Goal: Book appointment/travel/reservation

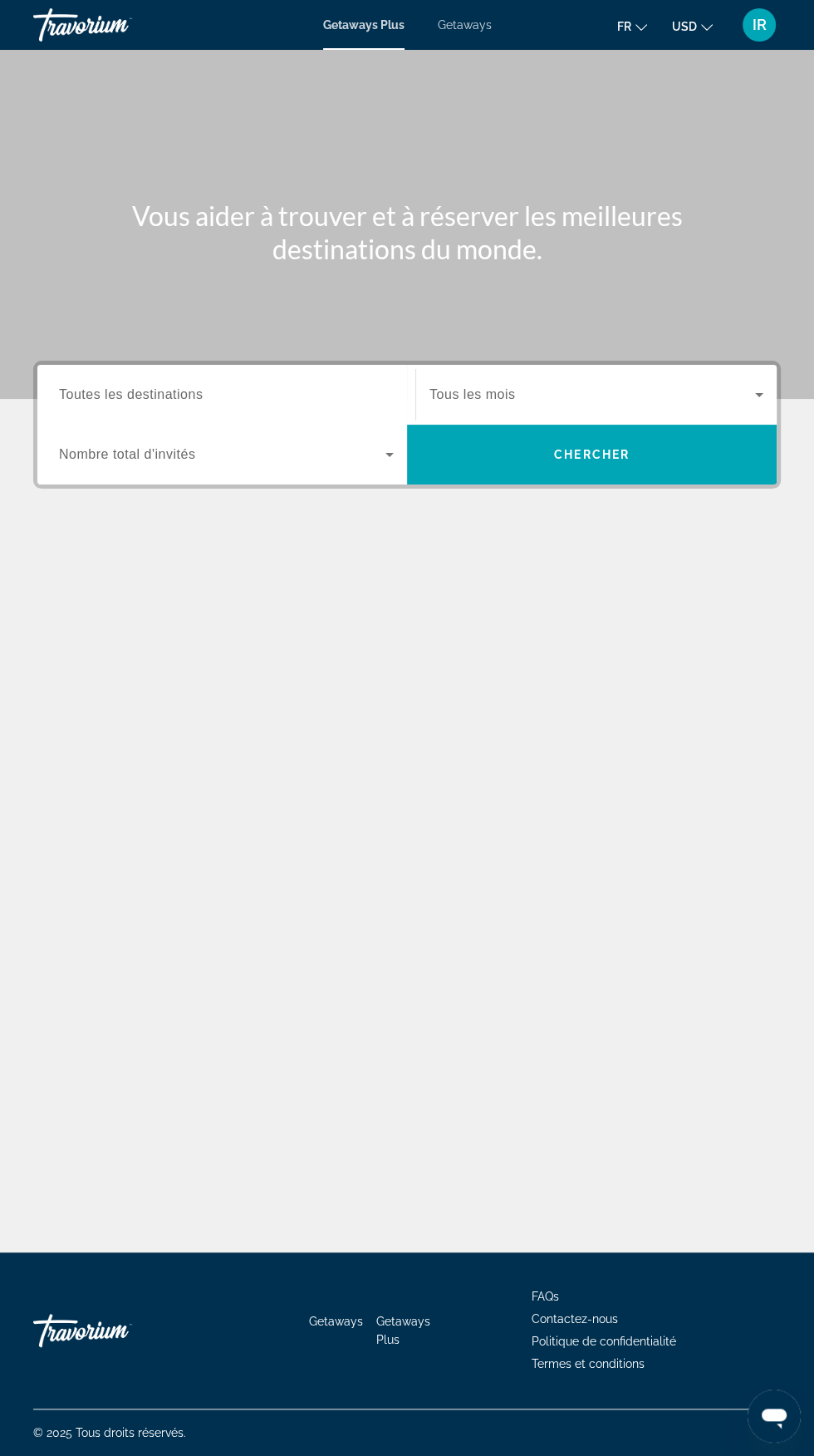
click at [689, 39] on div "fr English Español Français Italiano Português русский USD USD ($) MXN (Mex$) C…" at bounding box center [645, 25] width 274 height 35
click at [691, 40] on div "fr English Español Français Italiano Português русский USD USD ($) MXN (Mex$) C…" at bounding box center [645, 25] width 274 height 35
click at [689, 41] on div "fr English Español Français Italiano Português русский USD USD ($) MXN (Mex$) C…" at bounding box center [645, 25] width 274 height 35
click at [697, 42] on div "fr English Español Français Italiano Português русский USD USD ($) MXN (Mex$) C…" at bounding box center [645, 25] width 274 height 35
click at [679, 30] on span "USD" at bounding box center [684, 26] width 25 height 13
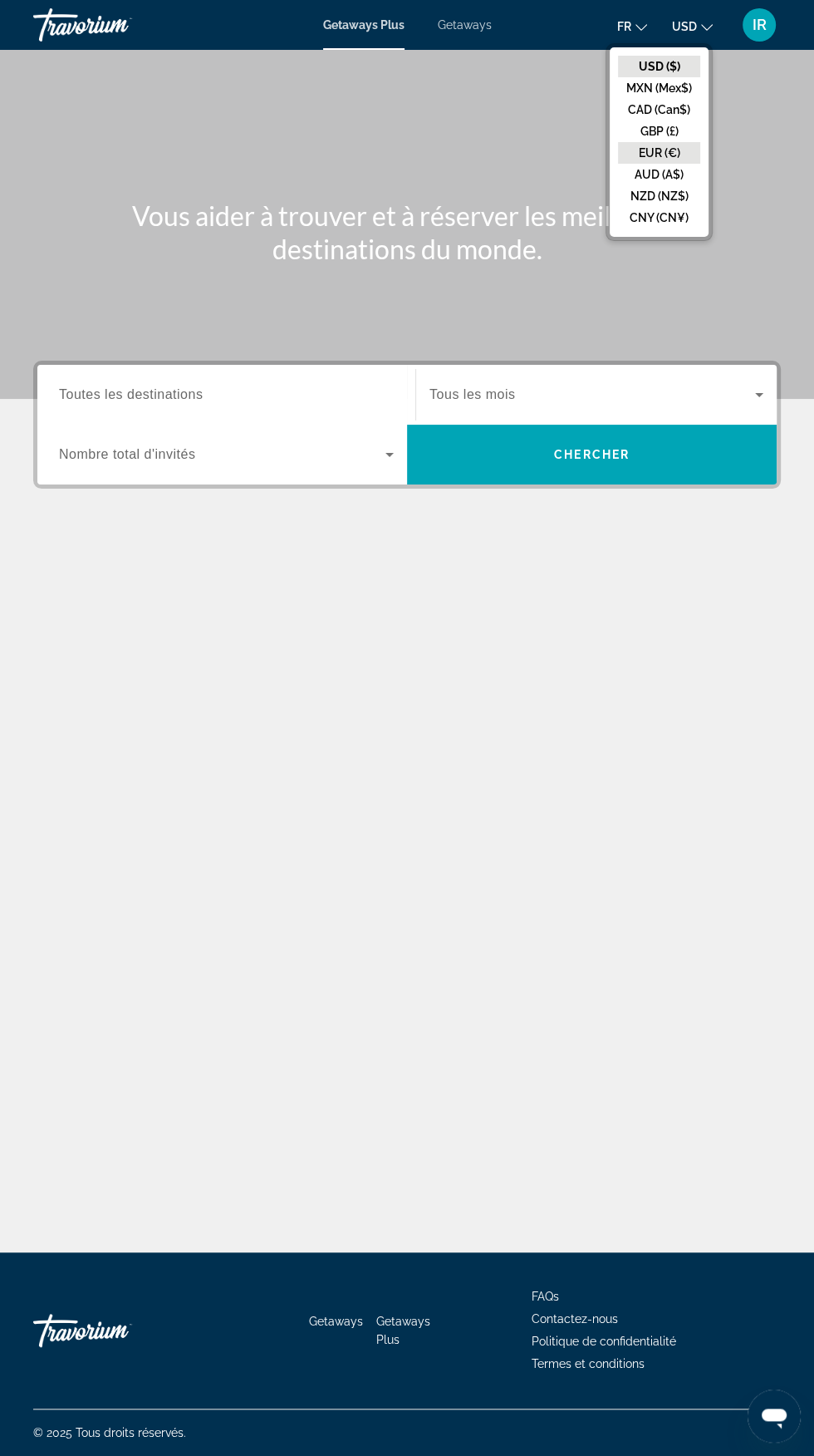
click at [672, 153] on button "EUR (€)" at bounding box center [659, 153] width 83 height 22
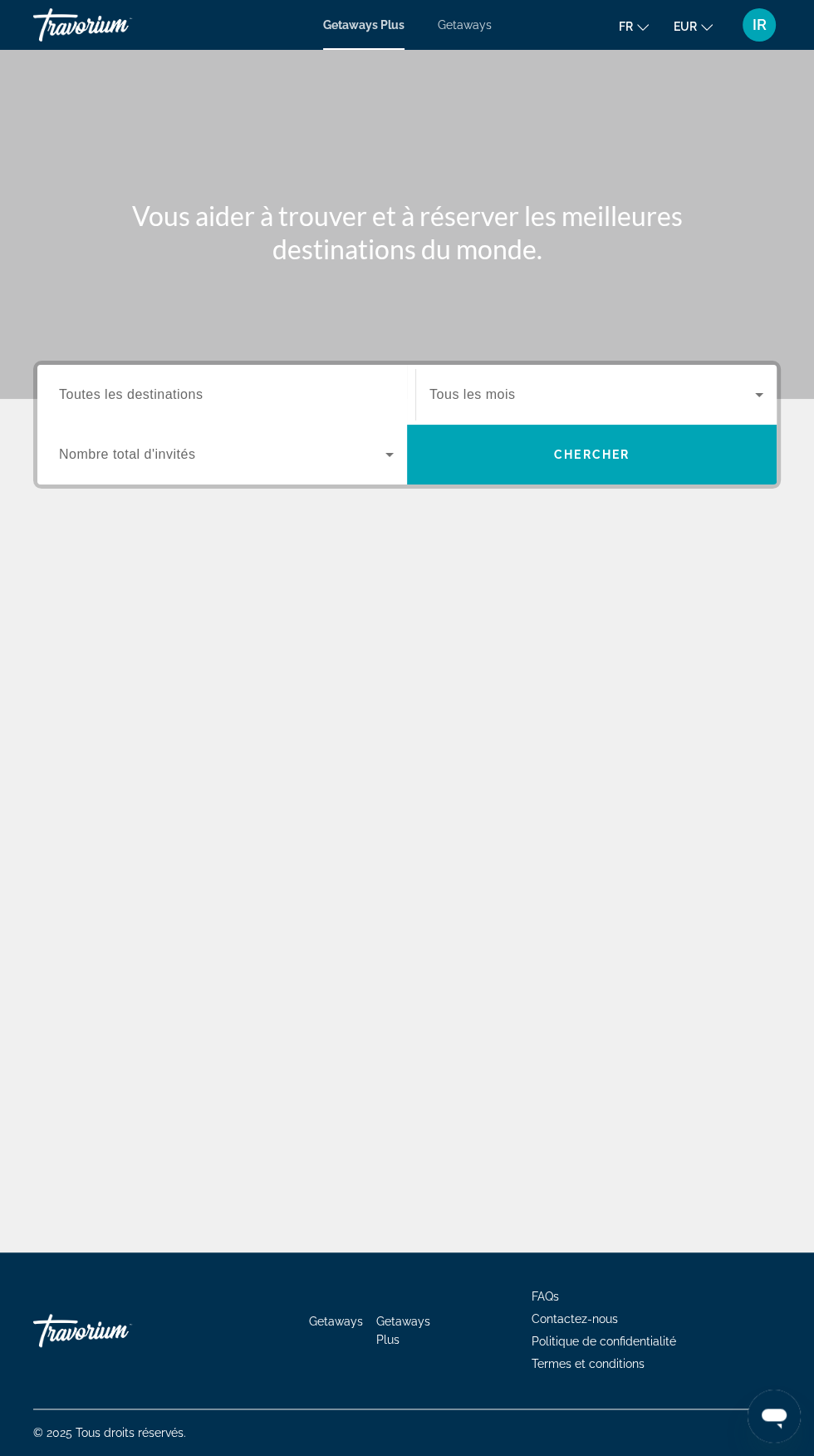
click at [353, 390] on input "Destination Toutes les destinations" at bounding box center [226, 395] width 334 height 20
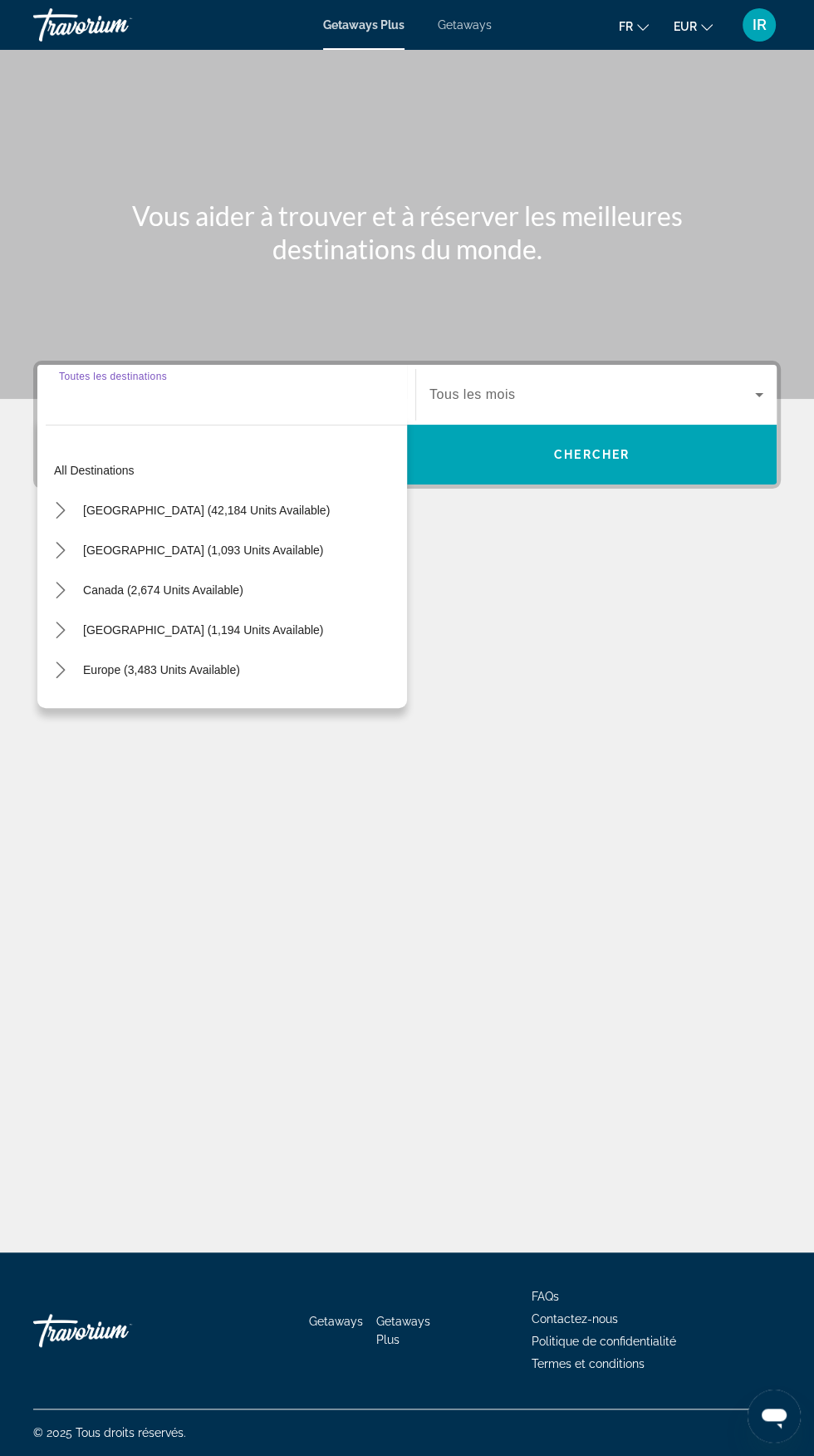
scroll to position [189, 0]
click at [237, 663] on span "Europe (3,483 units available)" at bounding box center [161, 669] width 157 height 13
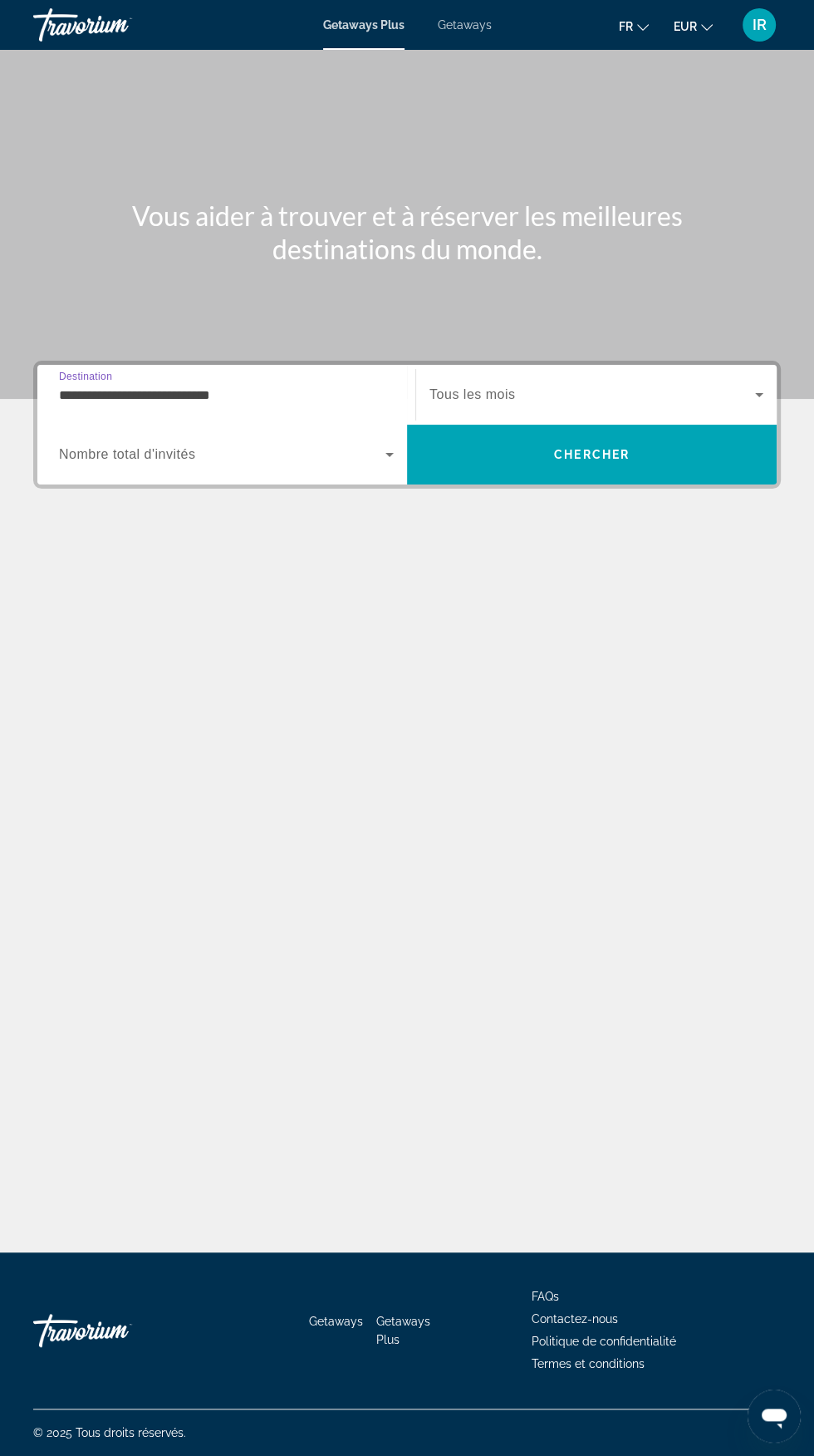
click at [348, 385] on input "**********" at bounding box center [226, 395] width 334 height 20
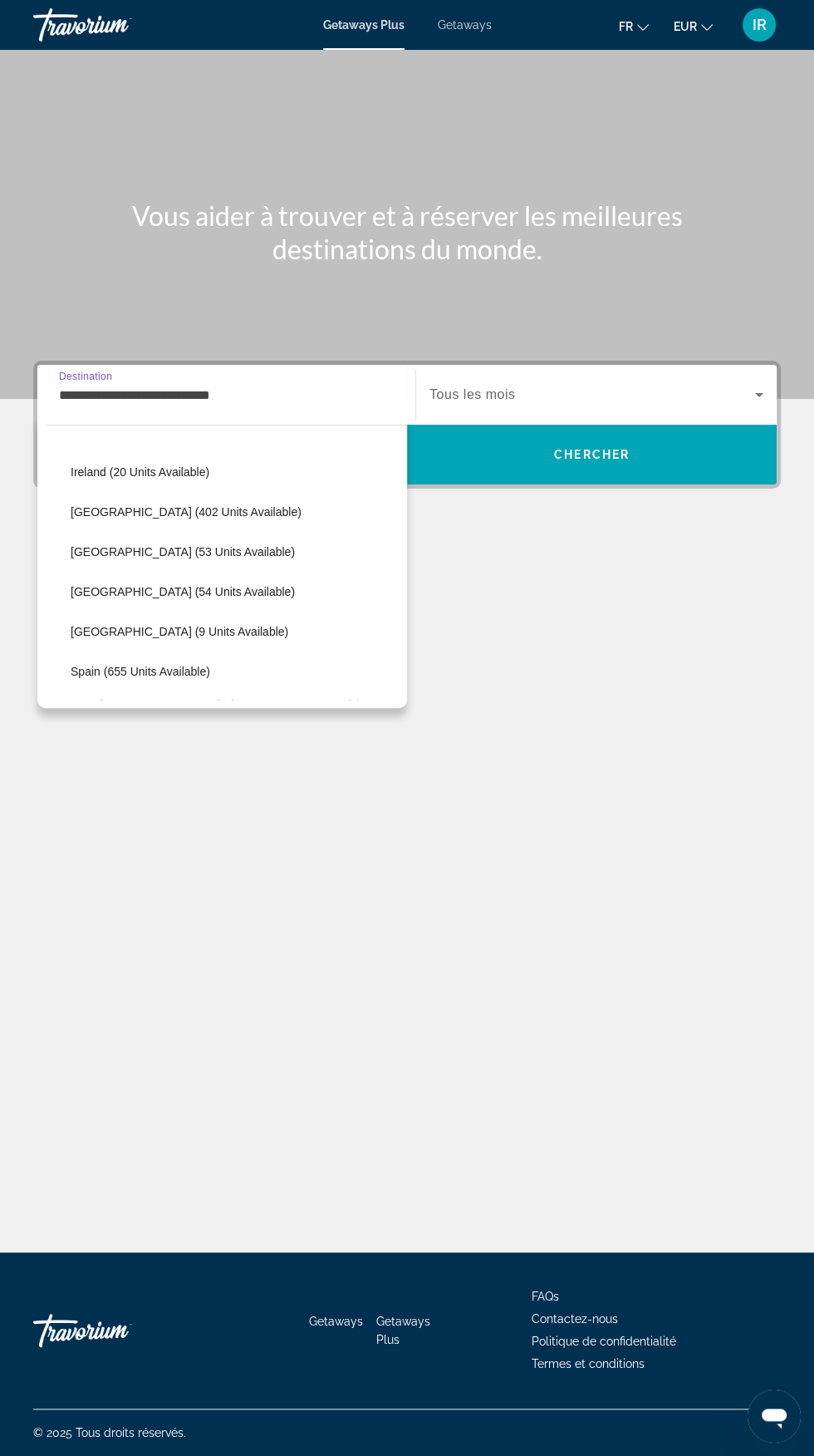
scroll to position [557, 0]
click at [191, 514] on span "[GEOGRAPHIC_DATA] (402 units available)" at bounding box center [186, 511] width 231 height 13
type input "**********"
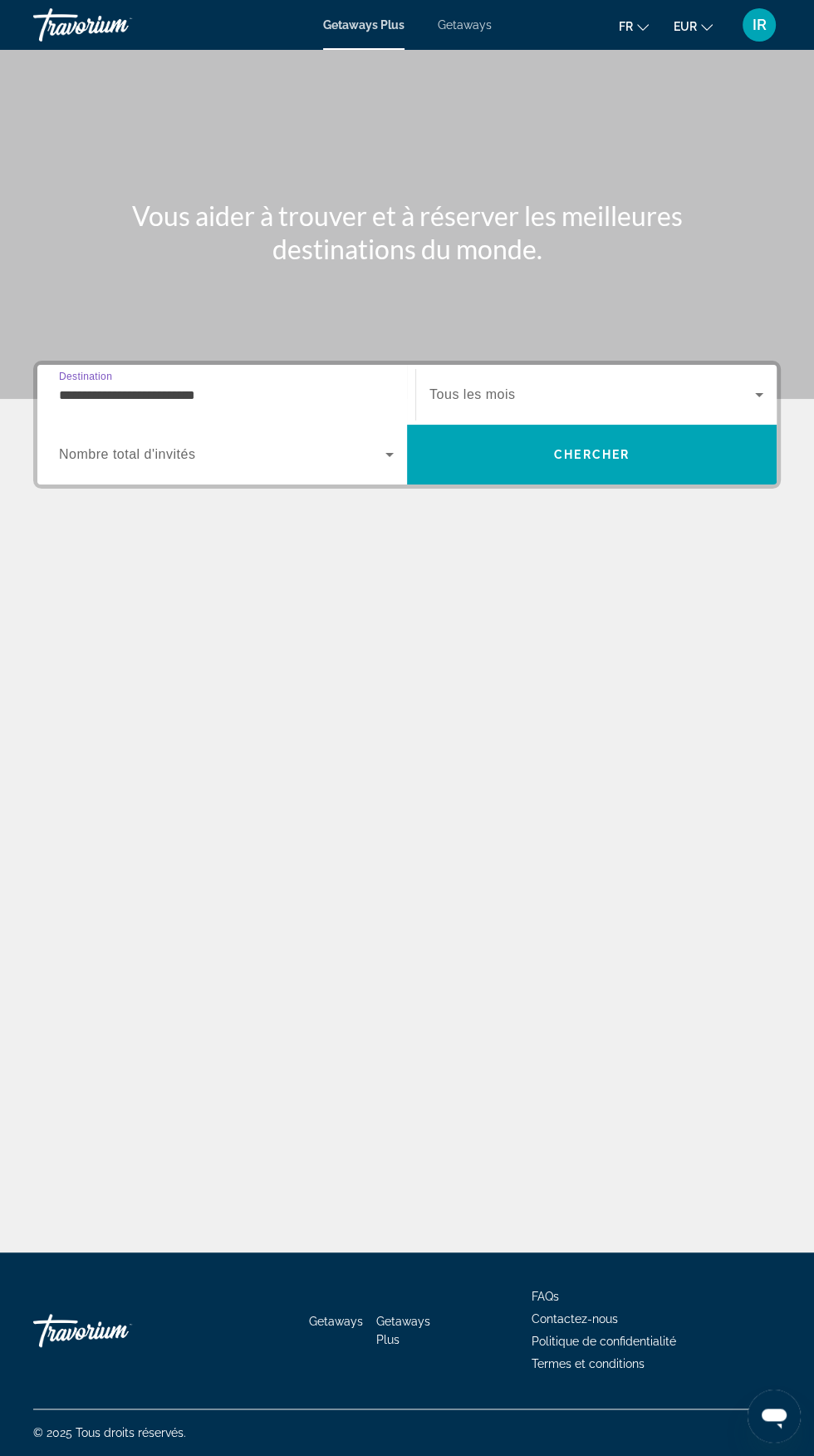
scroll to position [189, 0]
click at [389, 453] on icon "Search widget" at bounding box center [389, 455] width 8 height 4
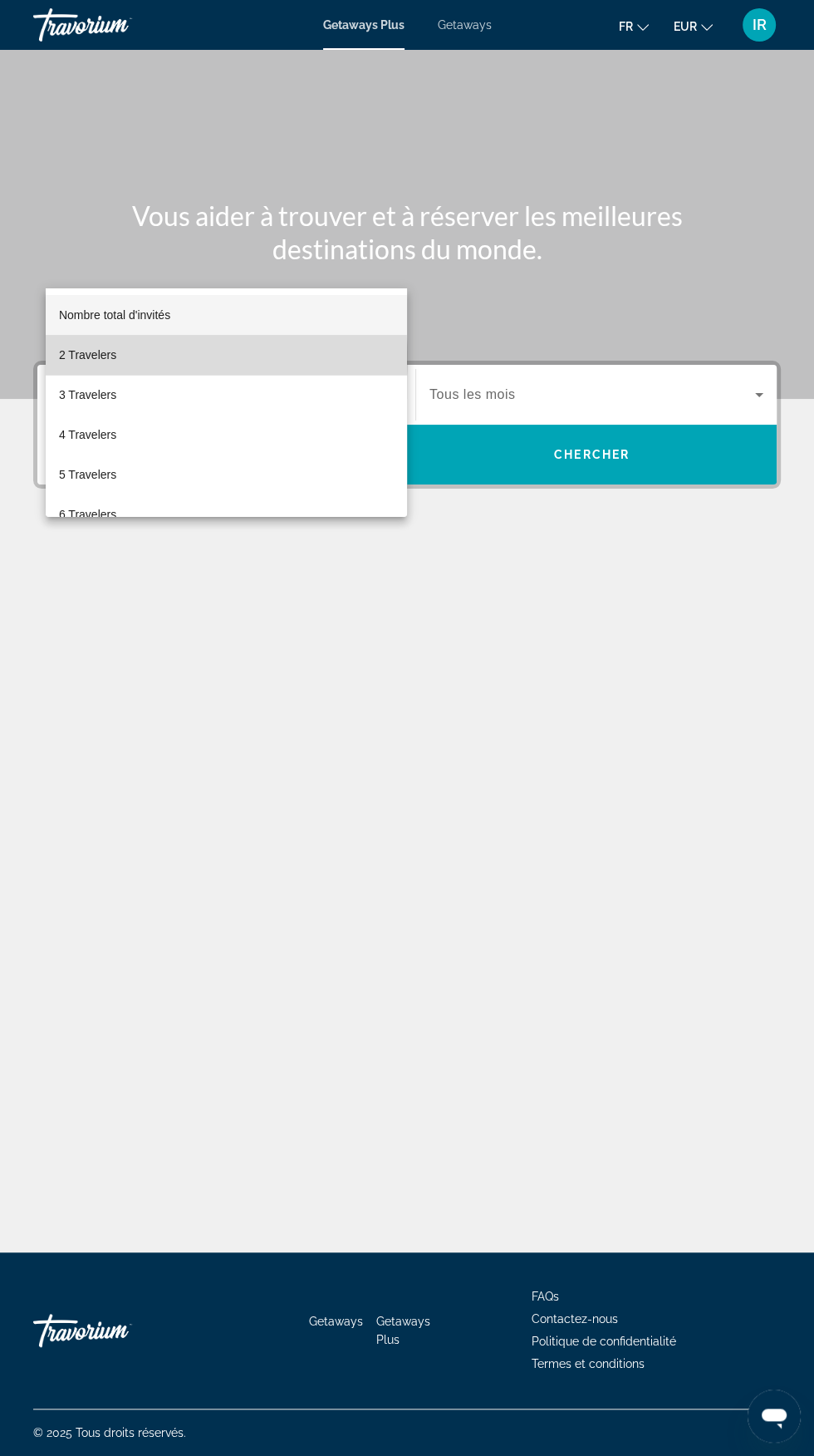
click at [174, 357] on mat-option "2 Travelers" at bounding box center [226, 354] width 361 height 40
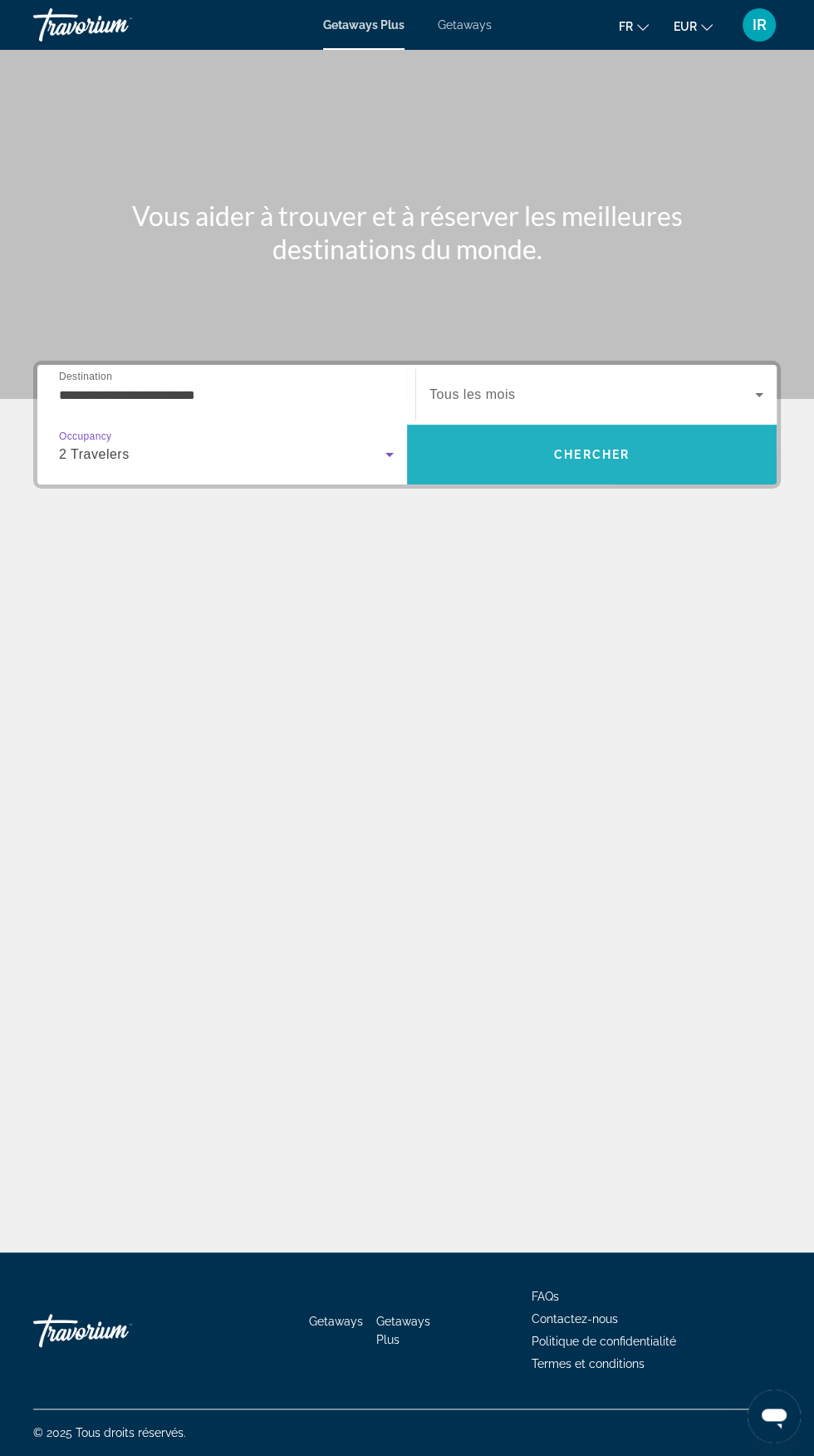
click at [632, 435] on span "Search" at bounding box center [592, 455] width 370 height 40
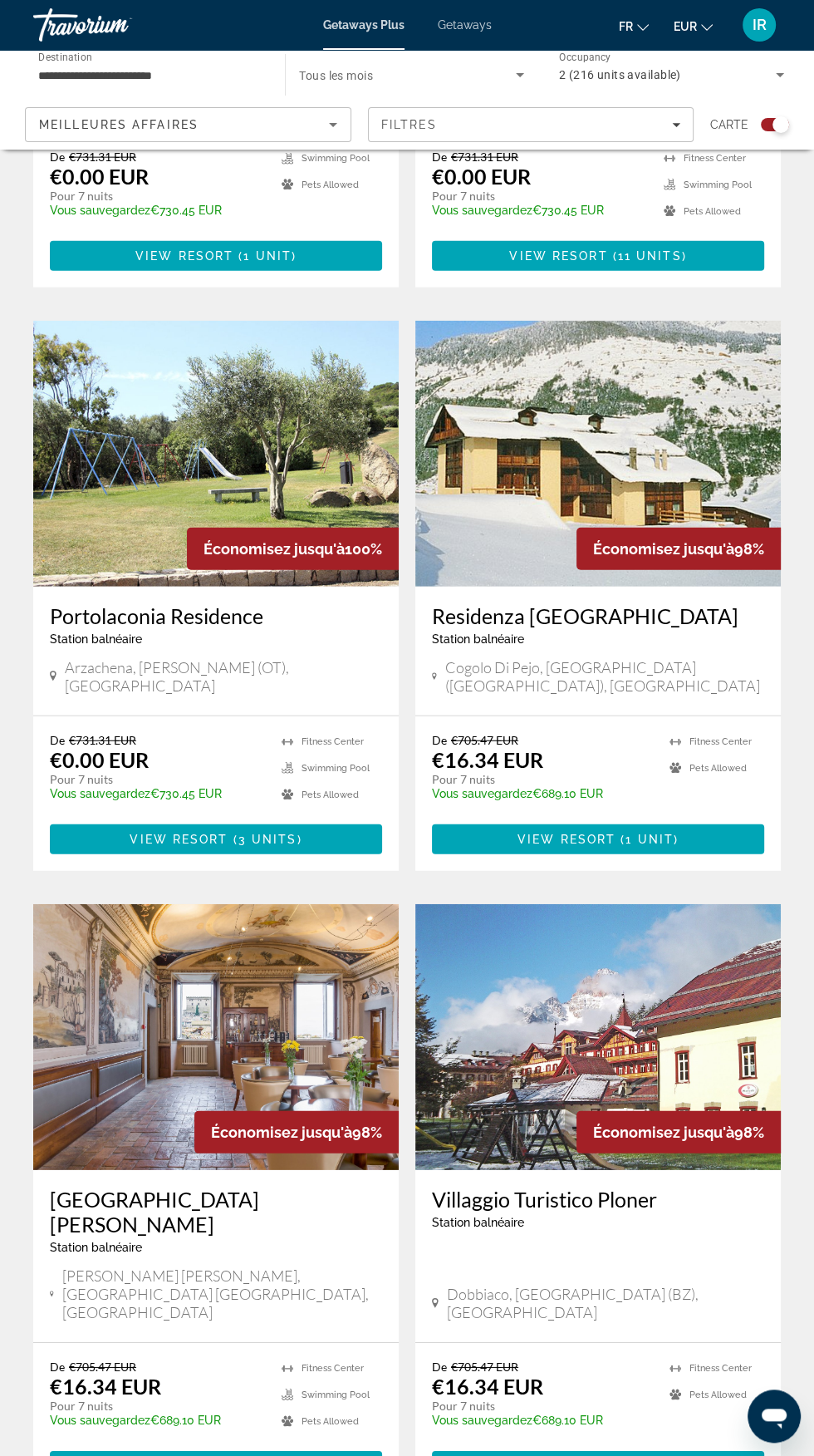
scroll to position [2570, 0]
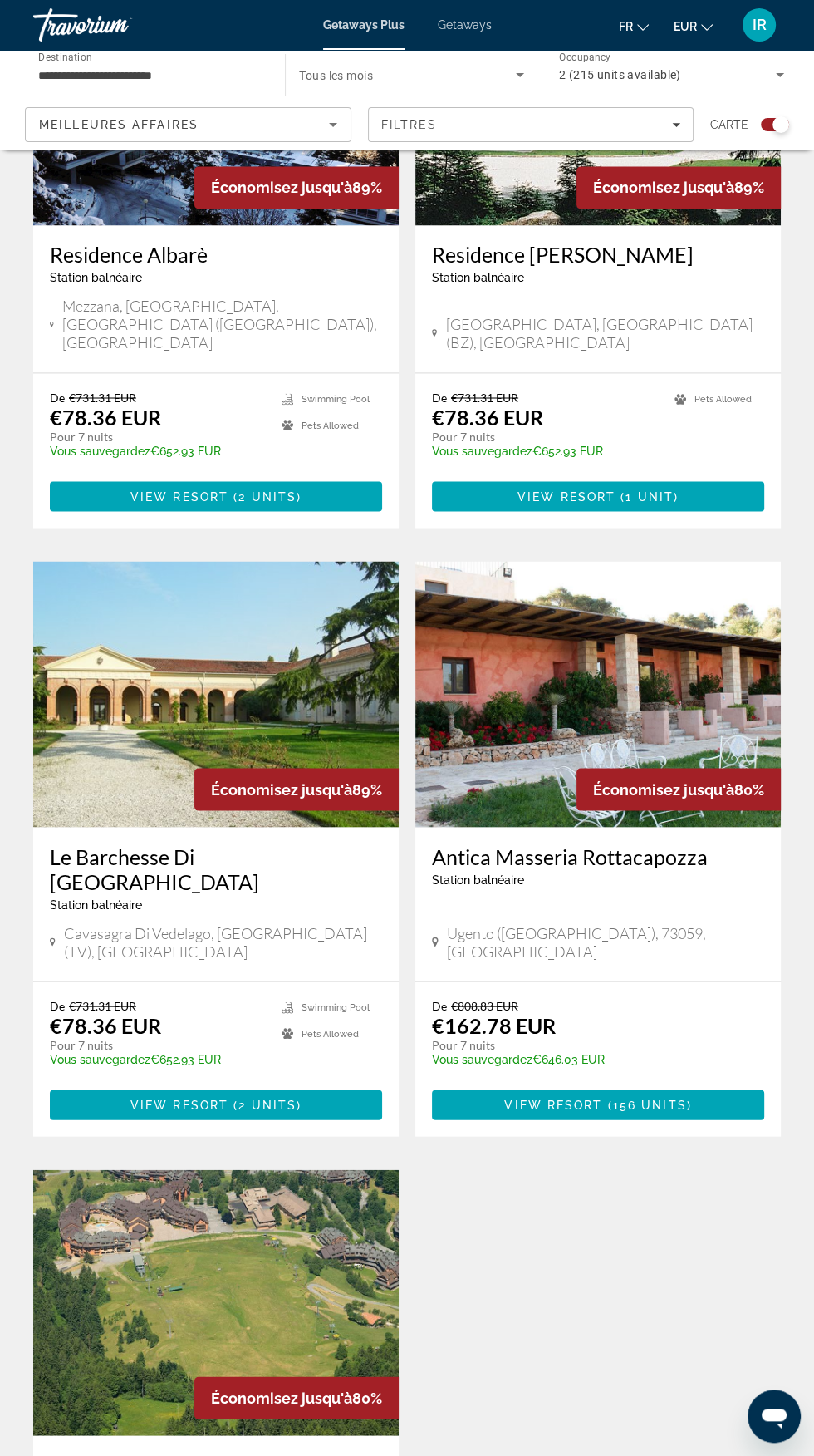
scroll to position [1778, 0]
